Goal: Leave review/rating: Share an evaluation or opinion about a product, service, or content

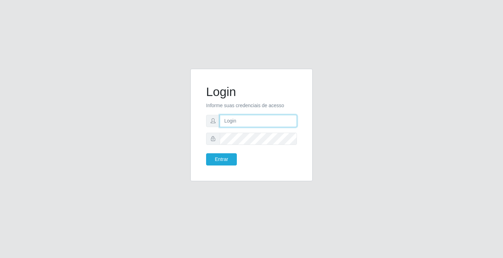
click at [231, 120] on input "text" at bounding box center [258, 121] width 77 height 12
type input "paulo@ideal"
click at [222, 154] on button "Entrar" at bounding box center [221, 159] width 31 height 12
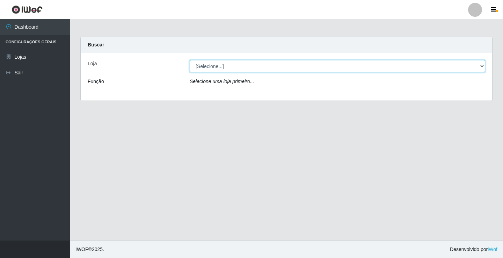
click at [200, 62] on select "[Selecione...] Ideal - Conceição" at bounding box center [337, 66] width 295 height 12
select select "231"
click at [190, 60] on select "[Selecione...] Ideal - Conceição" at bounding box center [337, 66] width 295 height 12
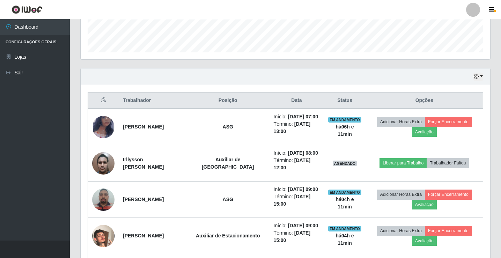
scroll to position [209, 0]
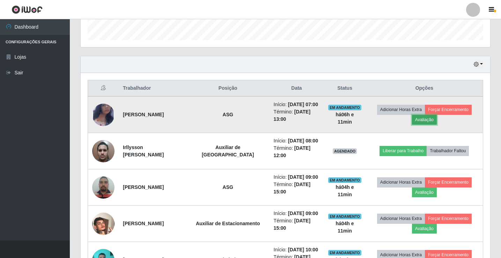
click at [422, 119] on button "Avaliação" at bounding box center [424, 120] width 25 height 10
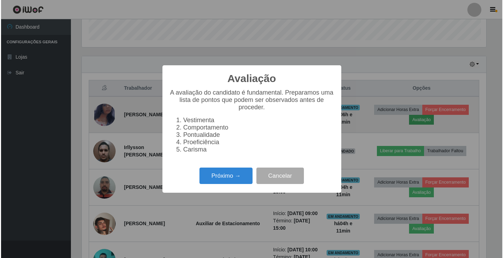
scroll to position [145, 406]
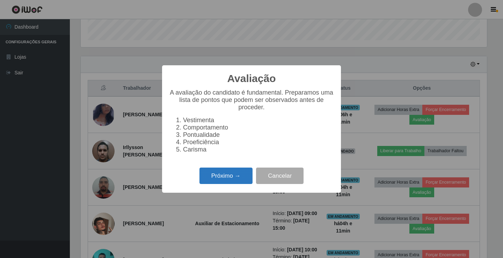
click at [239, 177] on button "Próximo →" at bounding box center [225, 176] width 53 height 16
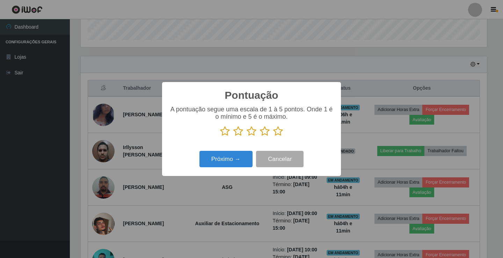
click at [265, 132] on icon at bounding box center [265, 131] width 10 height 10
click at [260, 137] on input "radio" at bounding box center [260, 137] width 0 height 0
click at [238, 159] on button "Próximo →" at bounding box center [225, 159] width 53 height 16
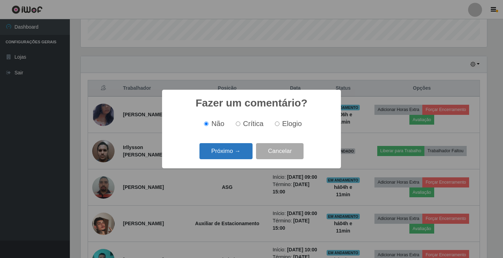
click at [239, 154] on button "Próximo →" at bounding box center [225, 151] width 53 height 16
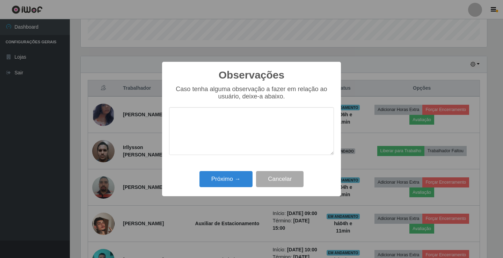
click at [238, 133] on textarea at bounding box center [251, 131] width 165 height 48
type textarea "bom trabalho"
click at [232, 182] on button "Próximo →" at bounding box center [225, 179] width 53 height 16
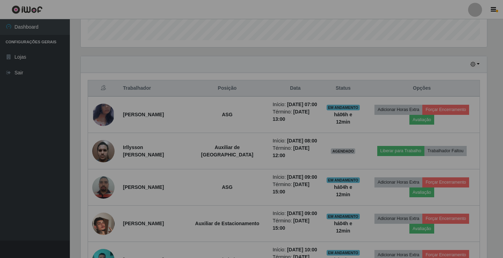
scroll to position [145, 410]
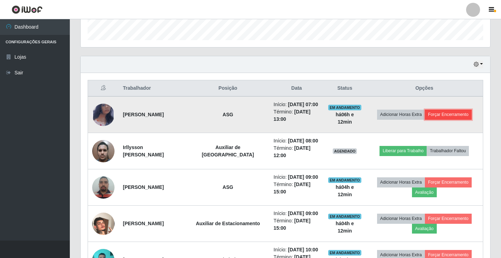
click at [457, 110] on button "Forçar Encerramento" at bounding box center [448, 115] width 47 height 10
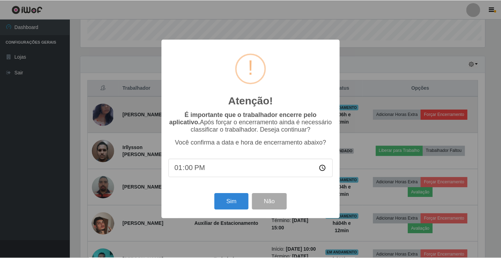
scroll to position [145, 406]
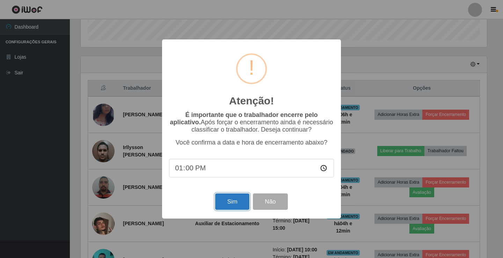
click at [227, 201] on button "Sim" at bounding box center [232, 201] width 34 height 16
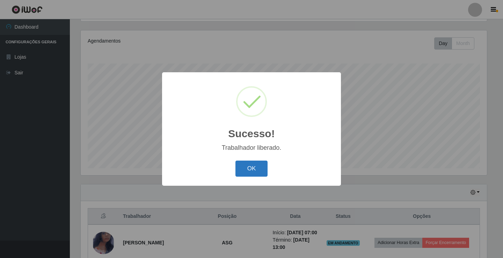
click at [247, 164] on button "OK" at bounding box center [251, 169] width 32 height 16
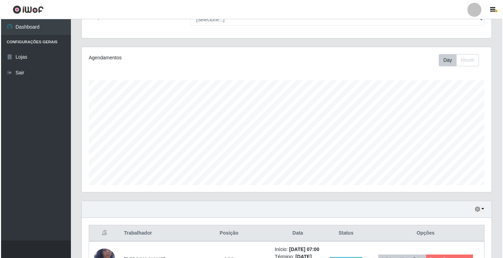
scroll to position [0, 0]
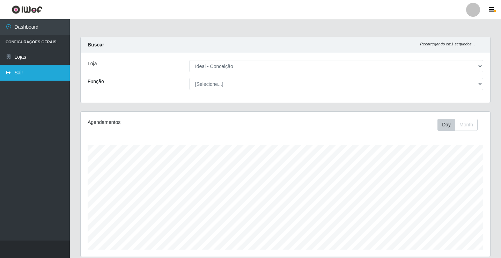
click at [19, 72] on link "Sair" at bounding box center [35, 73] width 70 height 16
